Goal: Task Accomplishment & Management: Use online tool/utility

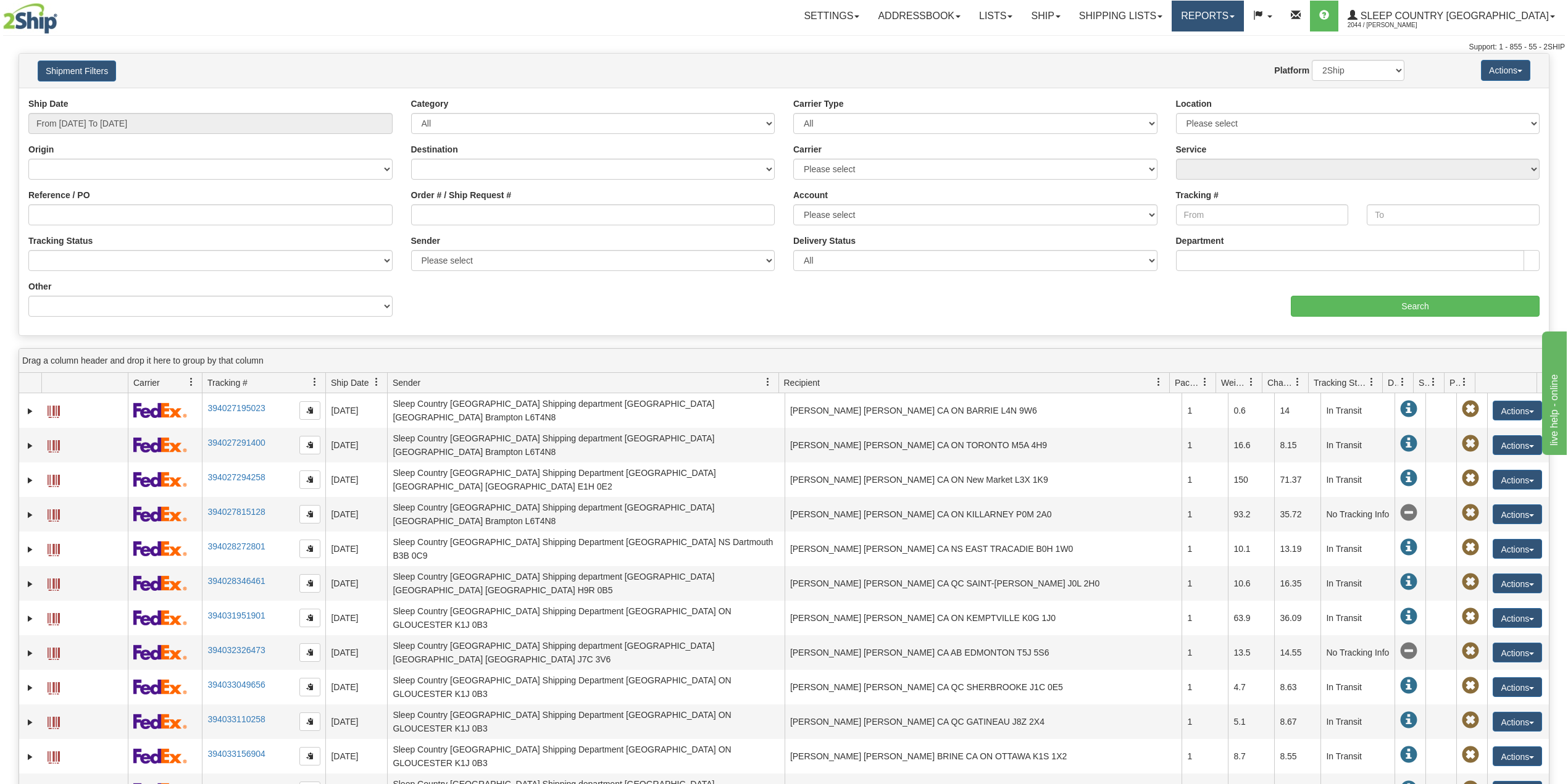
click at [1244, 23] on link "Reports" at bounding box center [1208, 16] width 72 height 31
click at [1178, 39] on span "Standard" at bounding box center [1160, 43] width 35 height 9
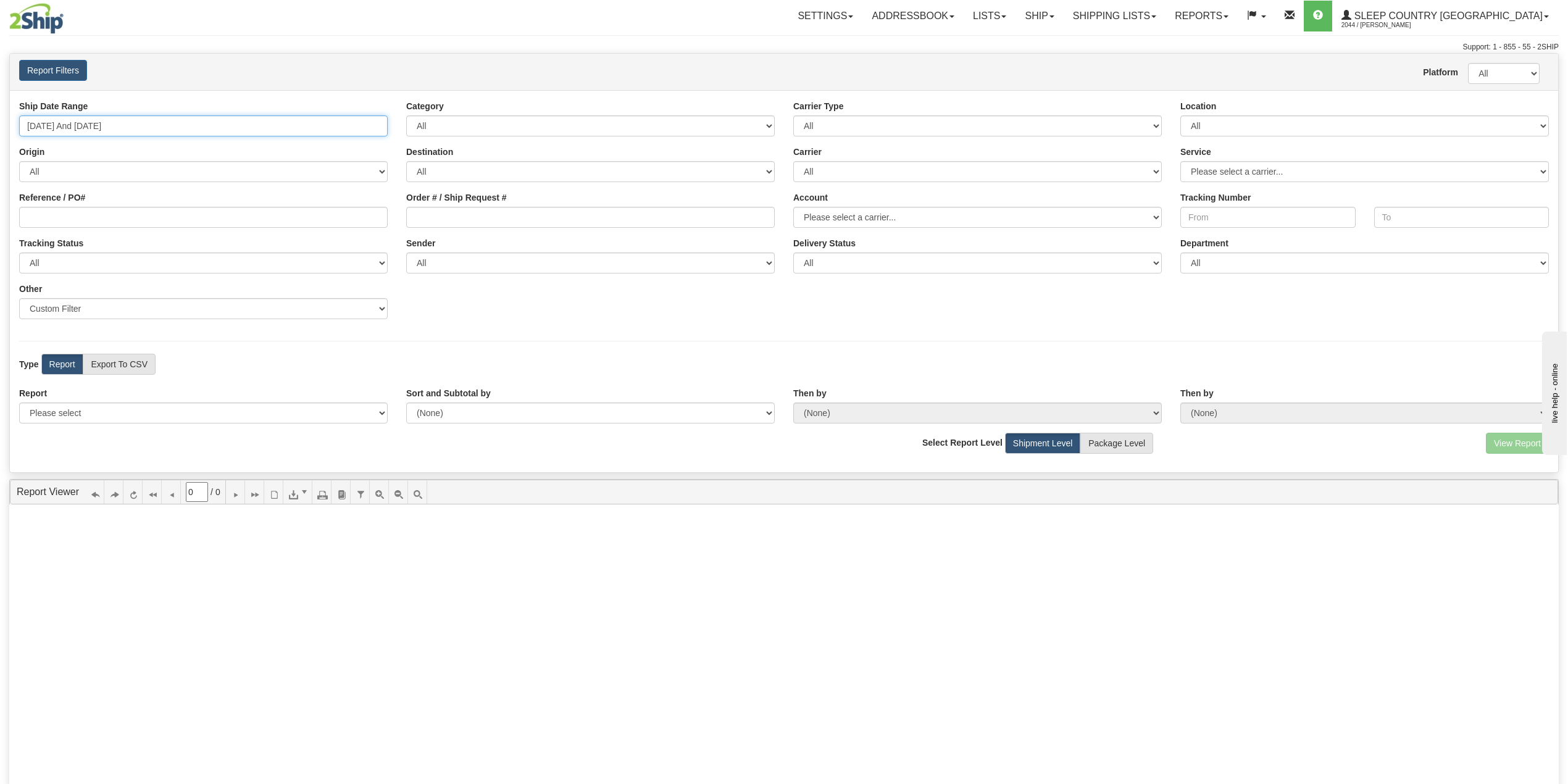
click at [87, 128] on input "[DATE] And [DATE]" at bounding box center [203, 126] width 369 height 21
click at [79, 215] on li "Last 30 Days" at bounding box center [74, 215] width 99 height 17
type input "[DATE] And [DATE]"
click at [144, 410] on select "Please select 1 Line Shipment Report Address Detail Basic Shipment Overview Can…" at bounding box center [203, 413] width 369 height 21
select select "Users\Imported Shipments.trdx"
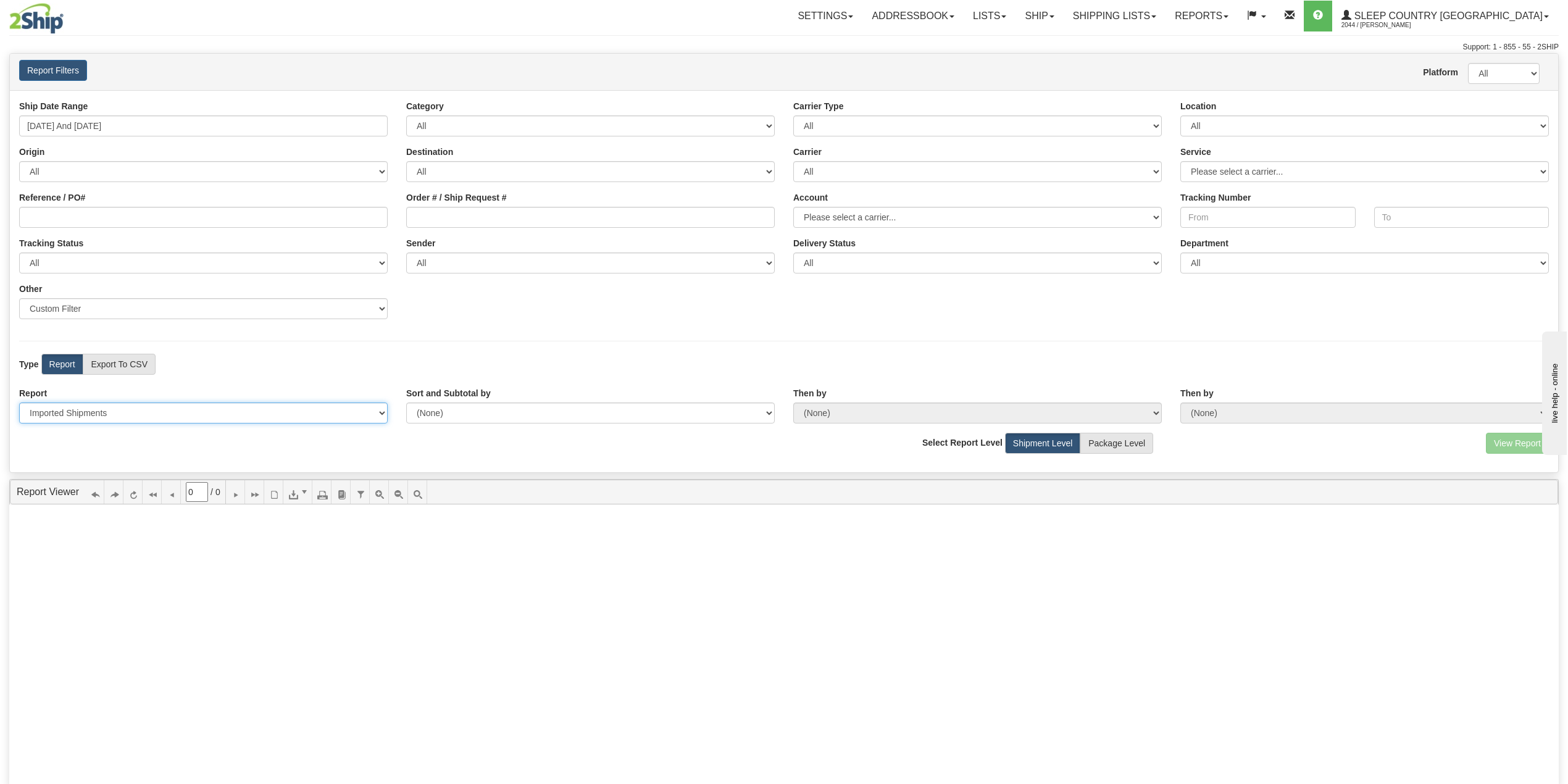
click at [19, 403] on select "Please select 1 Line Shipment Report Address Detail Basic Shipment Overview Can…" at bounding box center [203, 413] width 369 height 21
click at [1512, 443] on button "View Report" at bounding box center [1517, 443] width 63 height 21
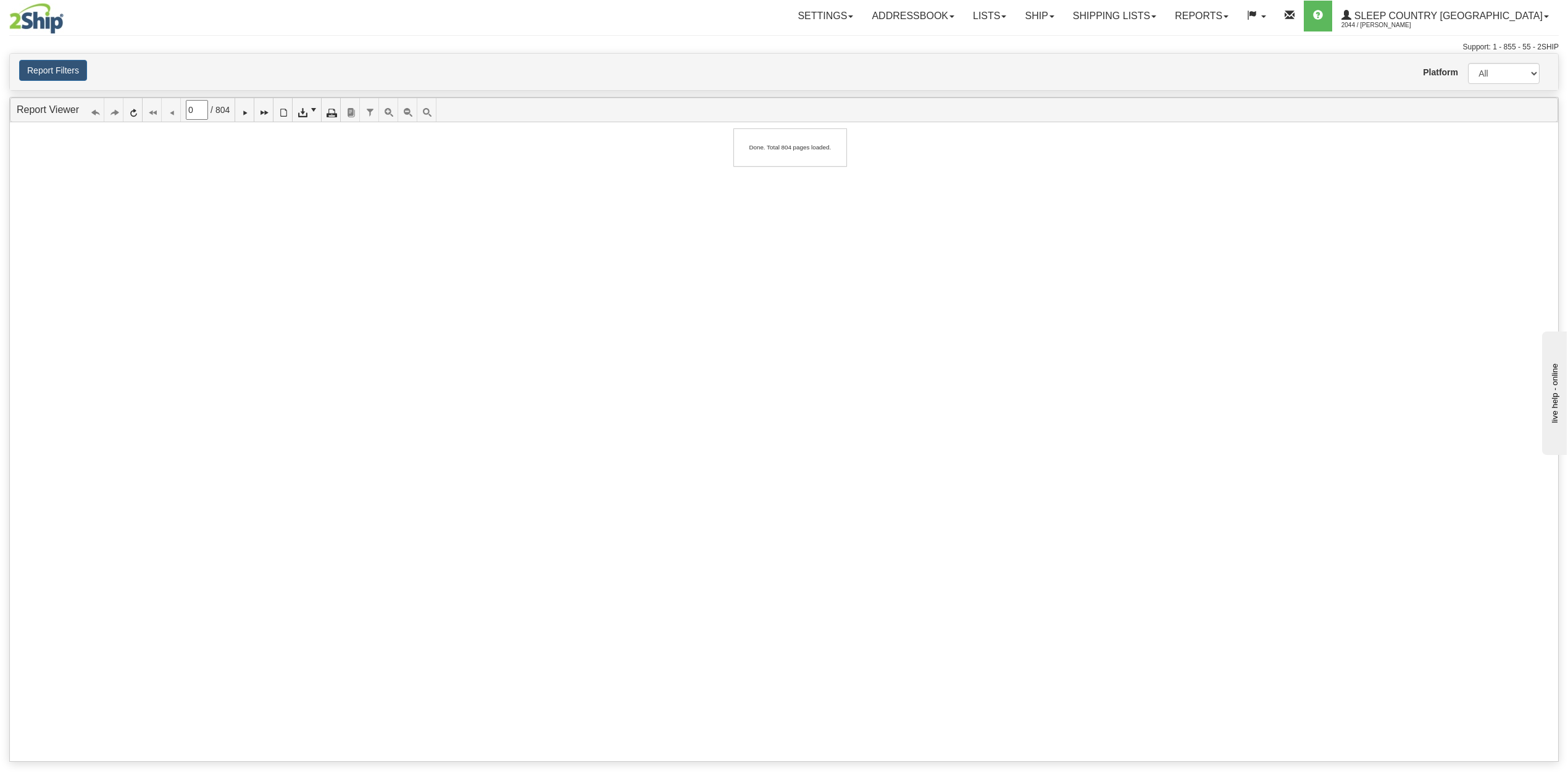
type input "1"
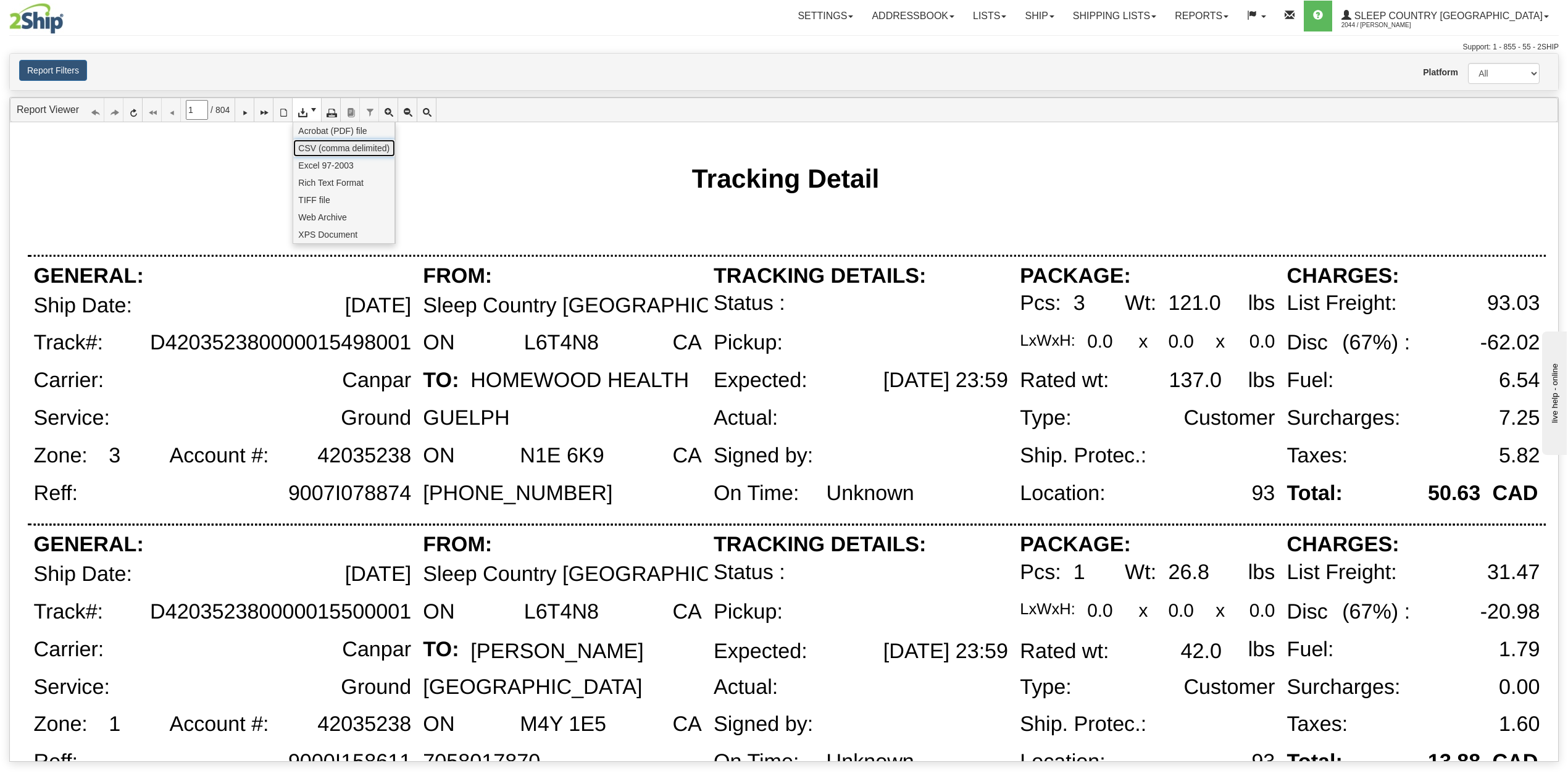
click at [319, 146] on span "CSV (comma delimited)" at bounding box center [344, 147] width 92 height 12
